Goal: Information Seeking & Learning: Learn about a topic

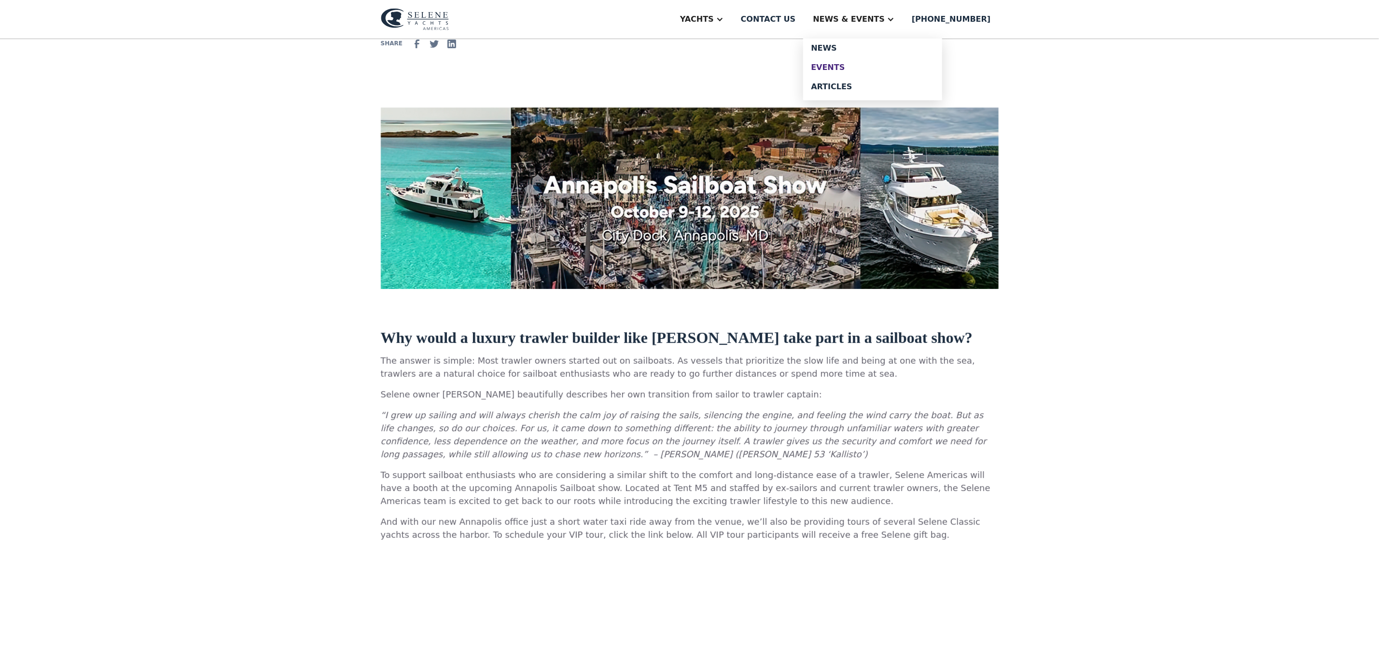
click at [862, 64] on div "Events" at bounding box center [873, 68] width 124 height 8
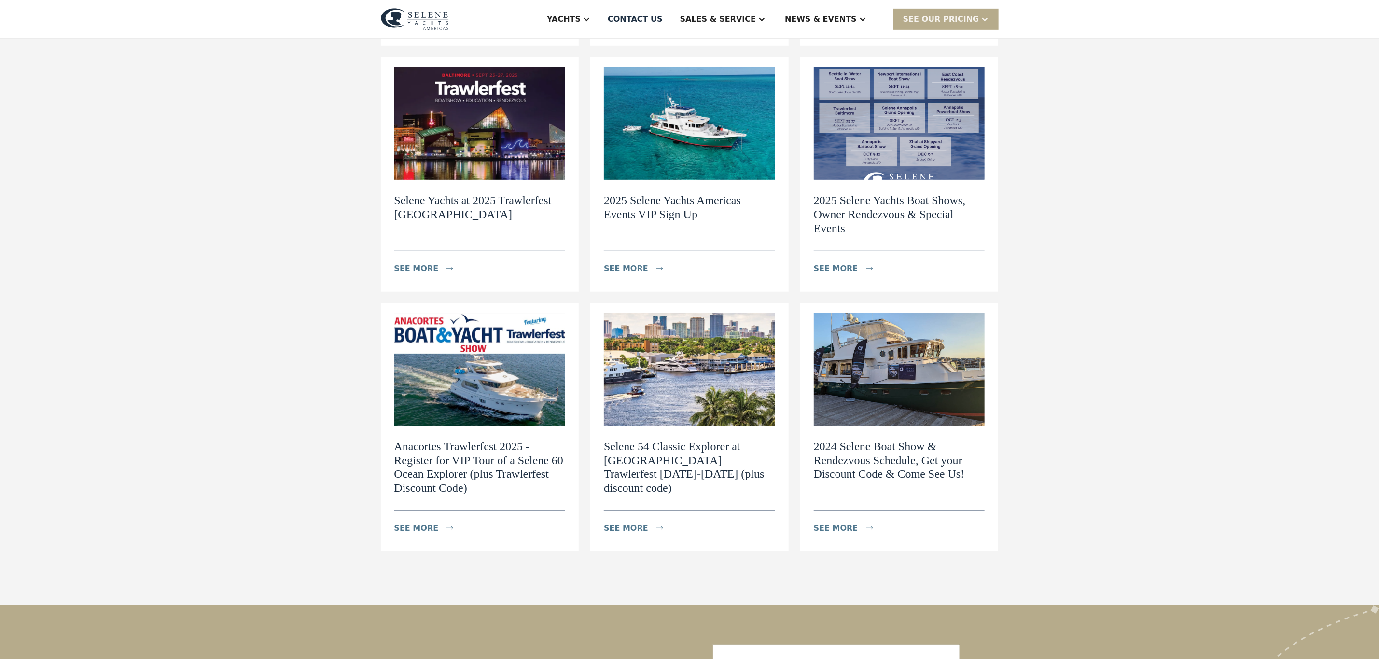
scroll to position [362, 0]
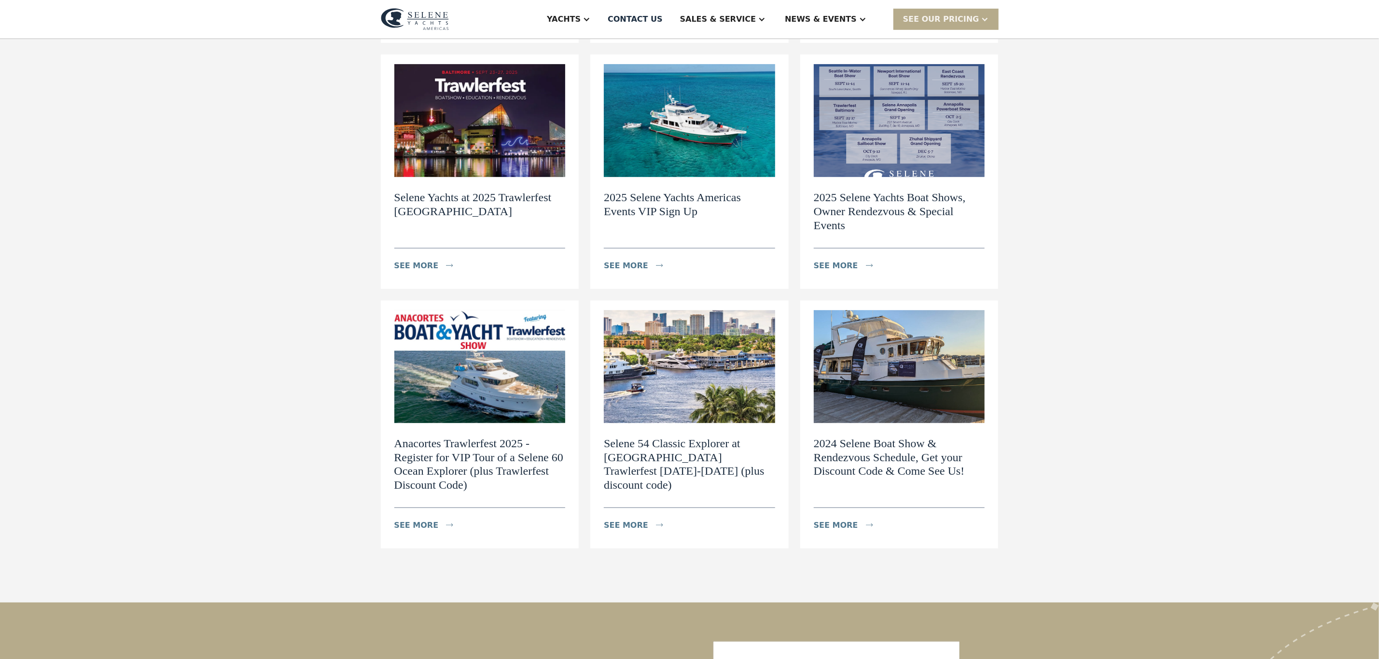
click at [848, 201] on h2 "2025 Selene Yachts Boat Shows, Owner Rendezvous & Special Events" at bounding box center [899, 212] width 171 height 42
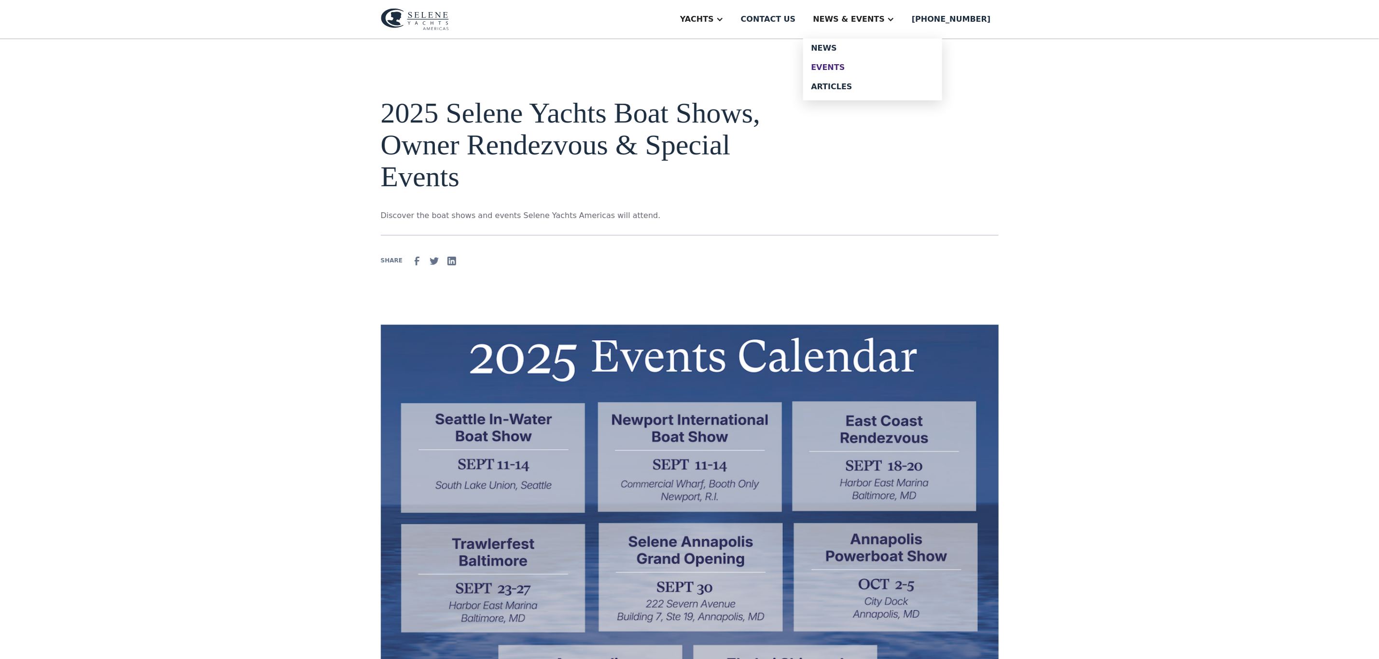
click at [852, 64] on div "Events" at bounding box center [873, 68] width 124 height 8
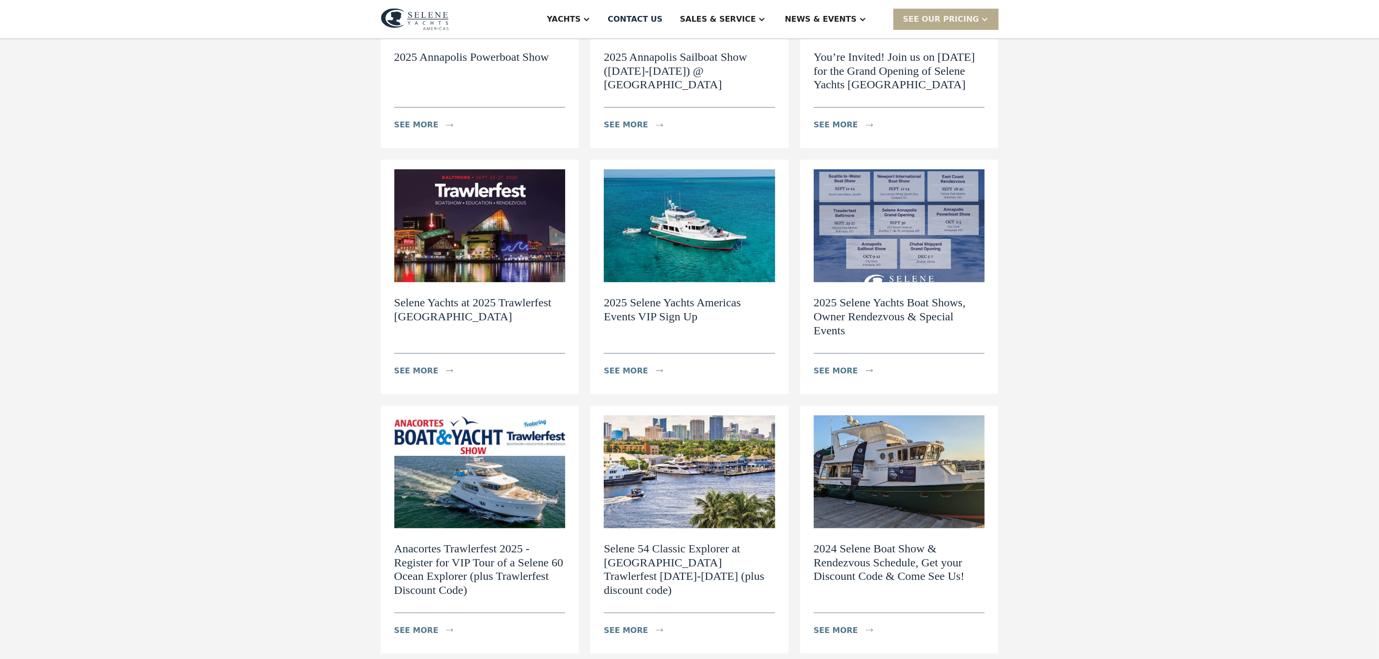
scroll to position [290, 0]
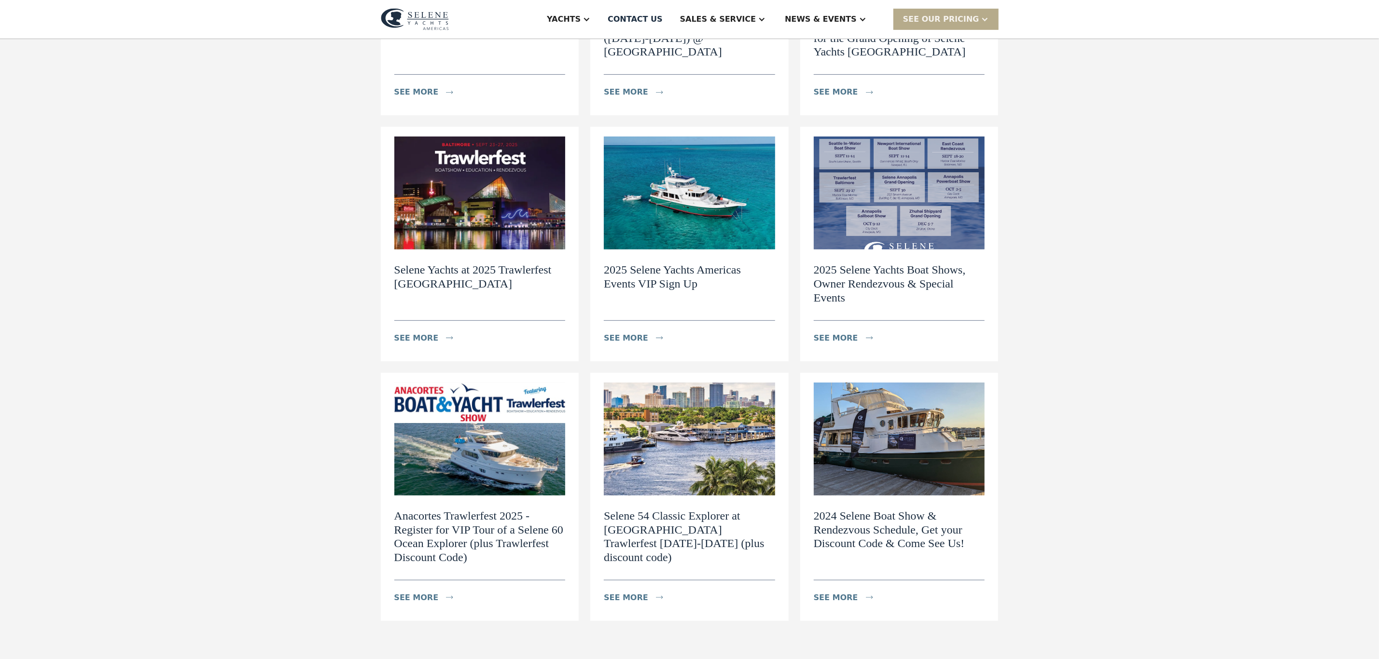
click at [651, 265] on h2 "2025 Selene Yachts Americas Events VIP Sign Up" at bounding box center [689, 277] width 171 height 28
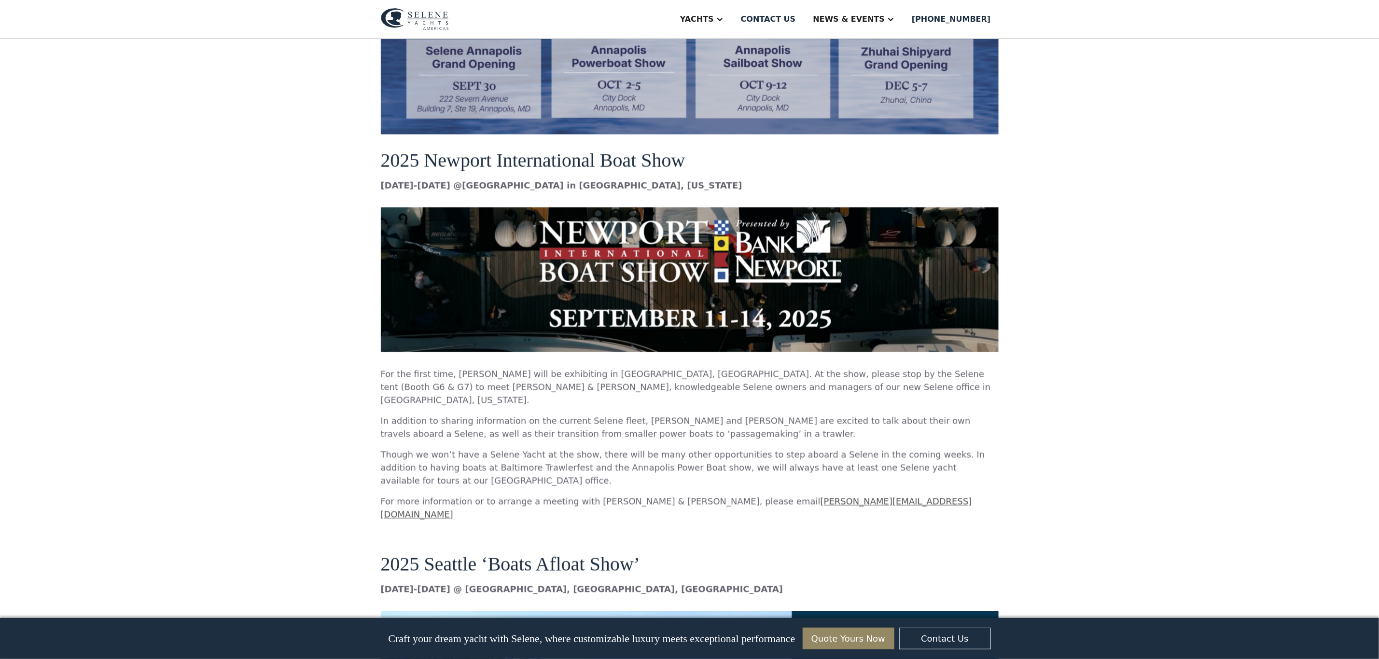
scroll to position [724, 0]
